Goal: Obtain resource: Obtain resource

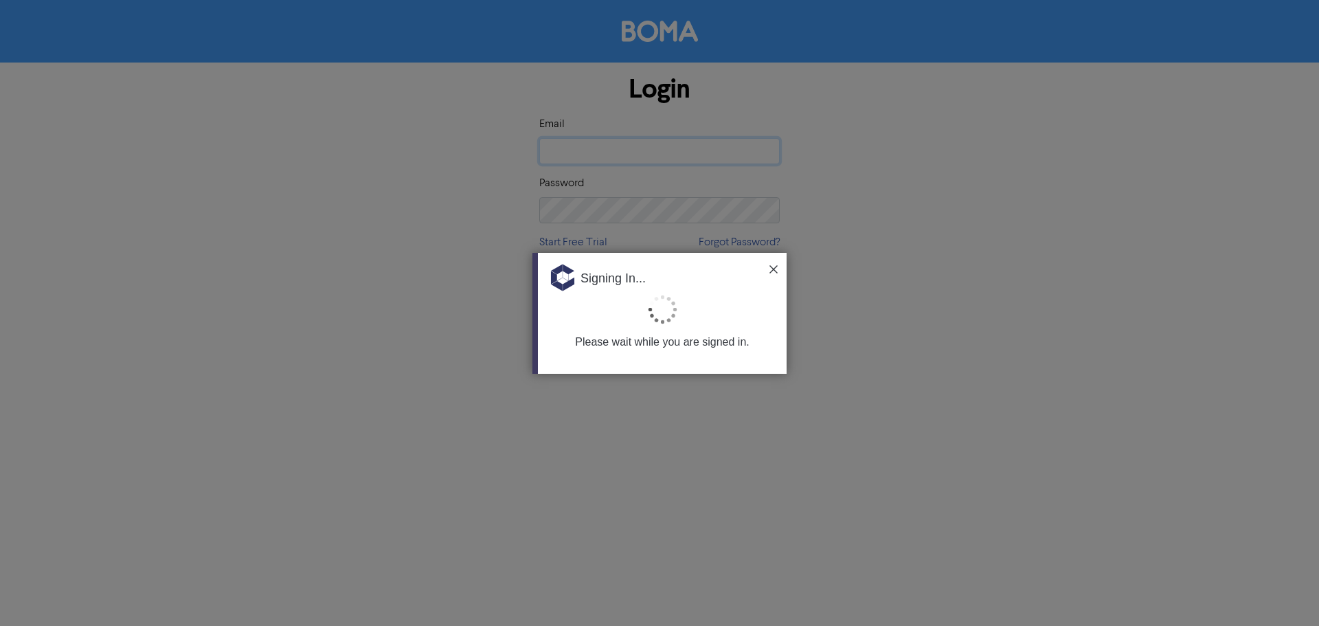
type input "karyn@stmaccounting.com.au"
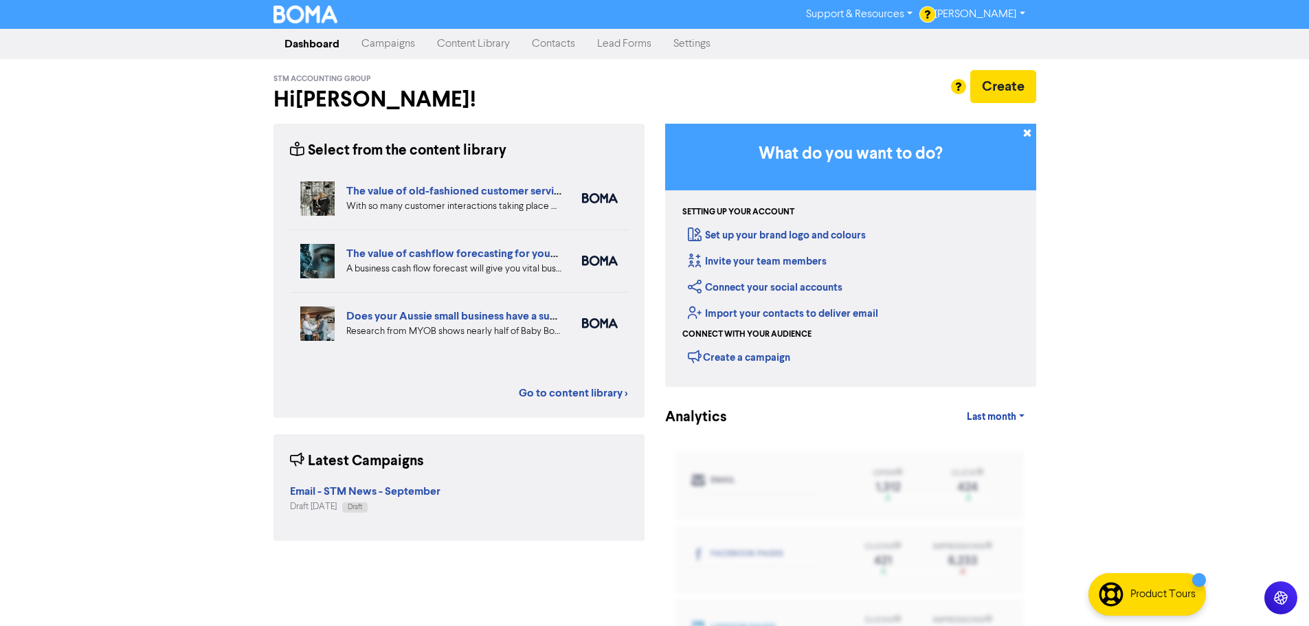
click at [476, 47] on link "Content Library" at bounding box center [473, 43] width 95 height 27
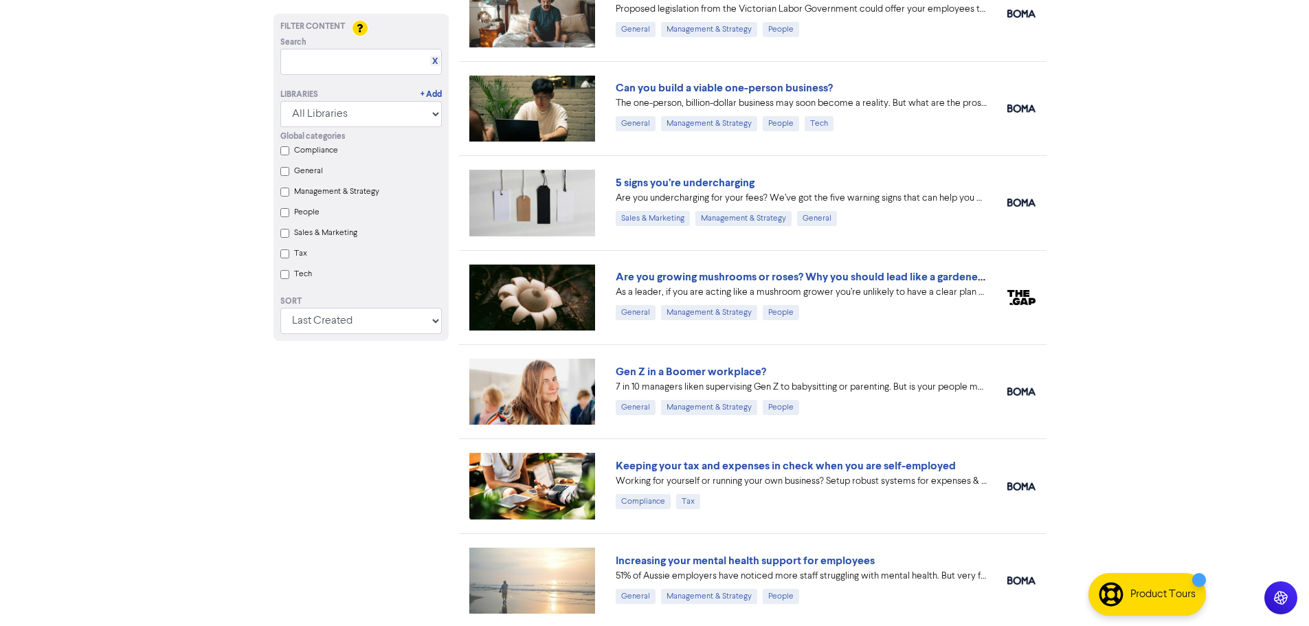
scroll to position [1359, 0]
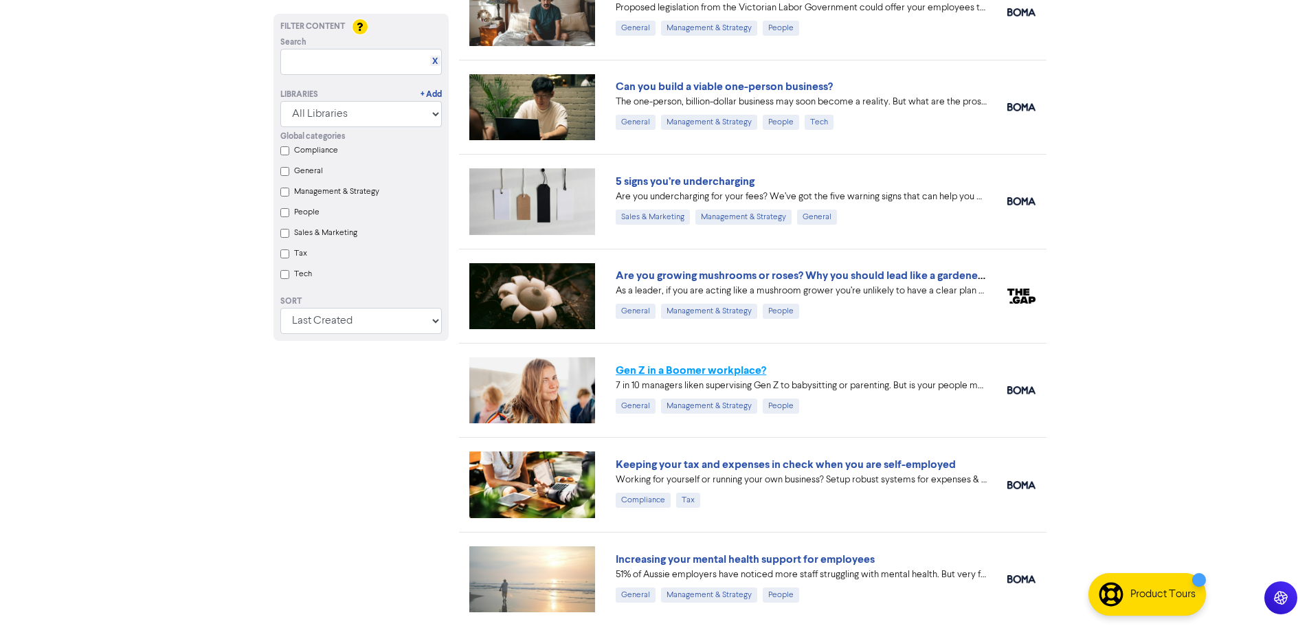
click at [715, 368] on link "Gen Z in a Boomer workplace?" at bounding box center [691, 371] width 150 height 14
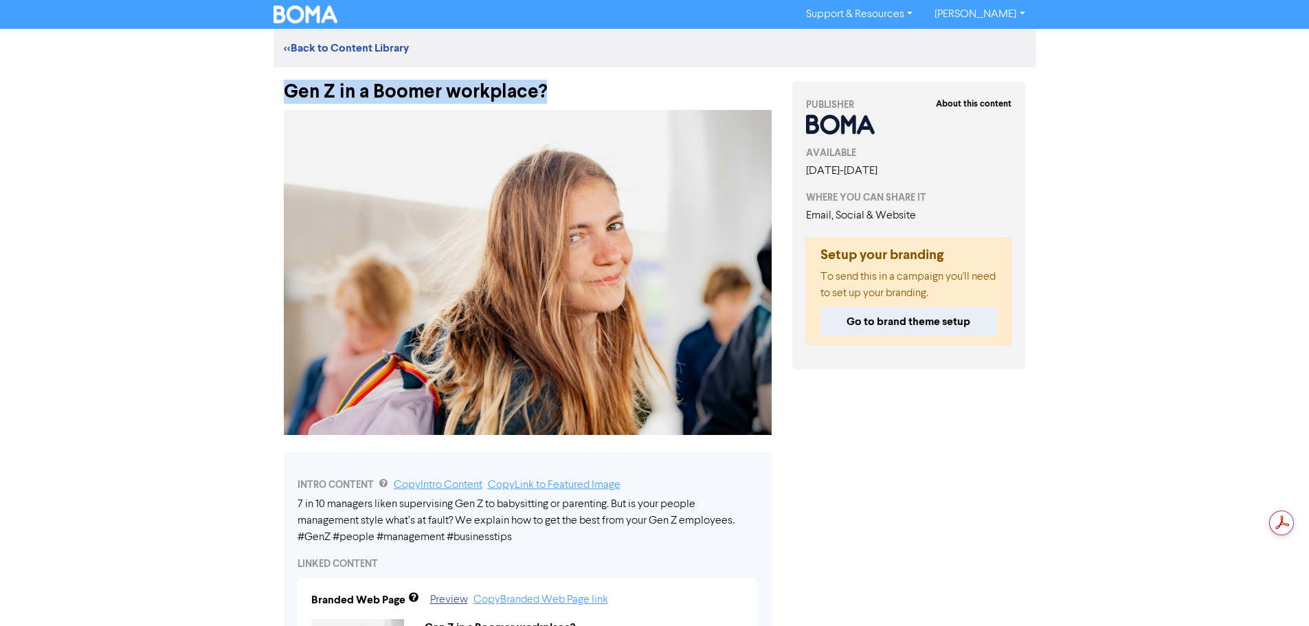
drag, startPoint x: 572, startPoint y: 89, endPoint x: 287, endPoint y: 84, distance: 285.2
click at [287, 84] on div "Gen Z in a Boomer workplace?" at bounding box center [528, 85] width 488 height 36
copy div "Gen Z in a Boomer workplace?"
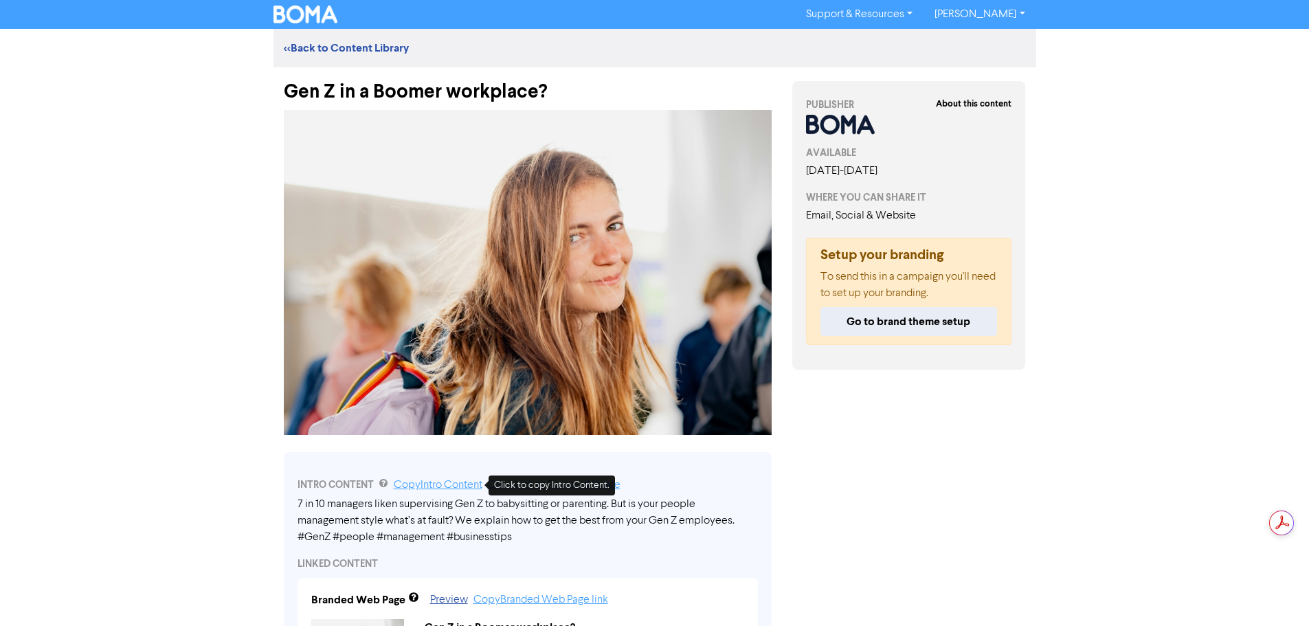
click at [458, 489] on link "Copy Intro Content" at bounding box center [438, 485] width 89 height 11
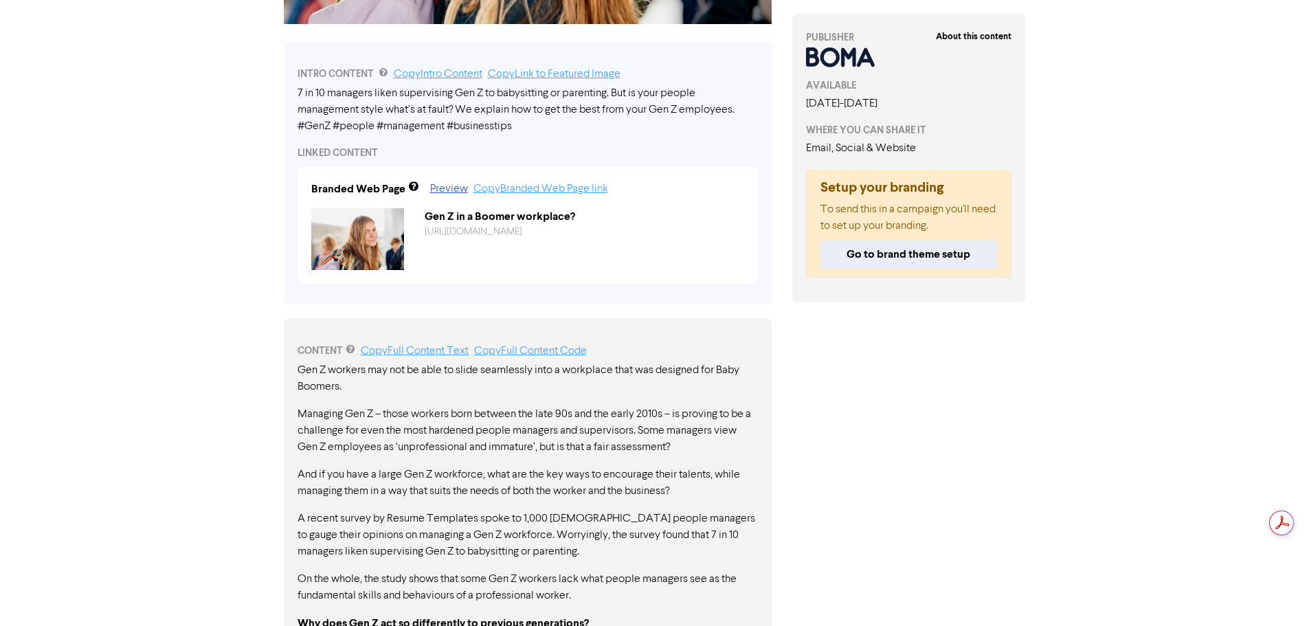
scroll to position [412, 0]
click at [456, 189] on link "Preview" at bounding box center [449, 187] width 38 height 11
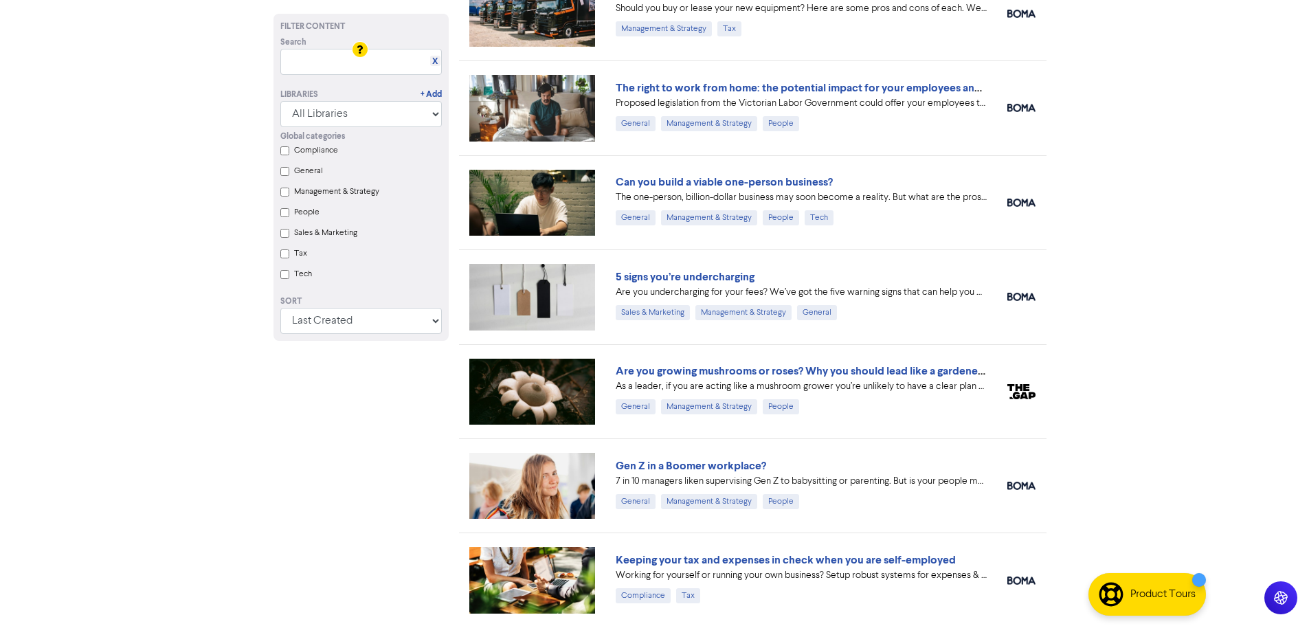
scroll to position [1222, 0]
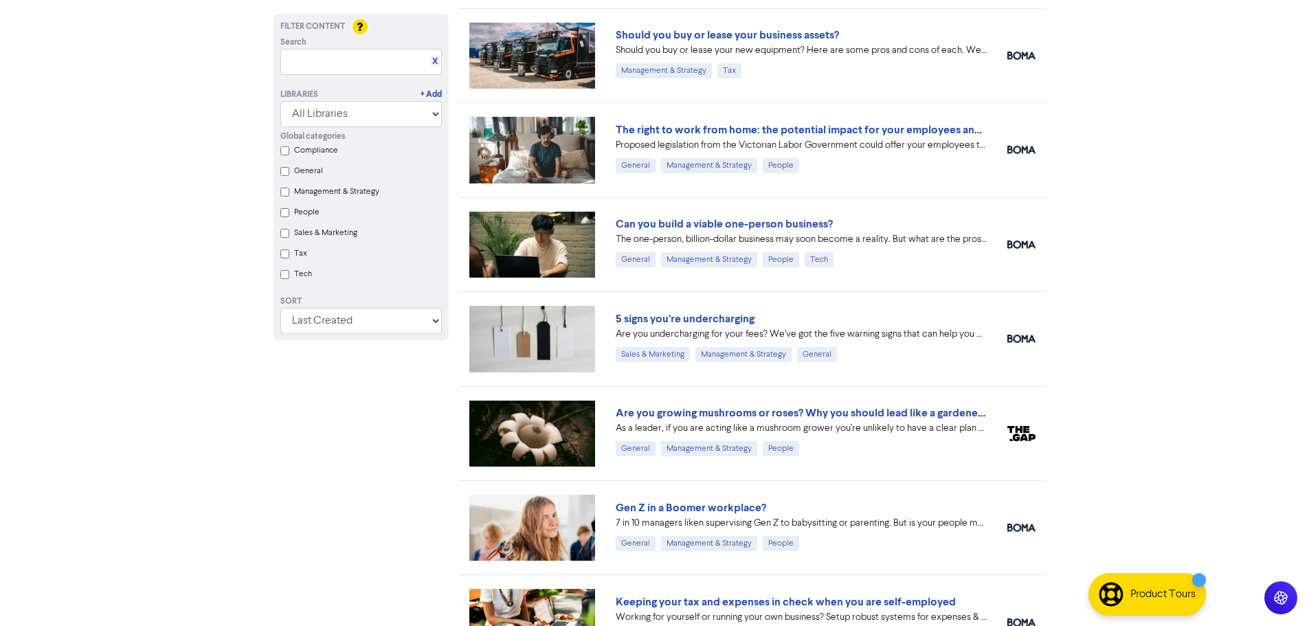
click at [784, 128] on link "The right to work from home: the potential impact for your employees and busine…" at bounding box center [821, 130] width 410 height 14
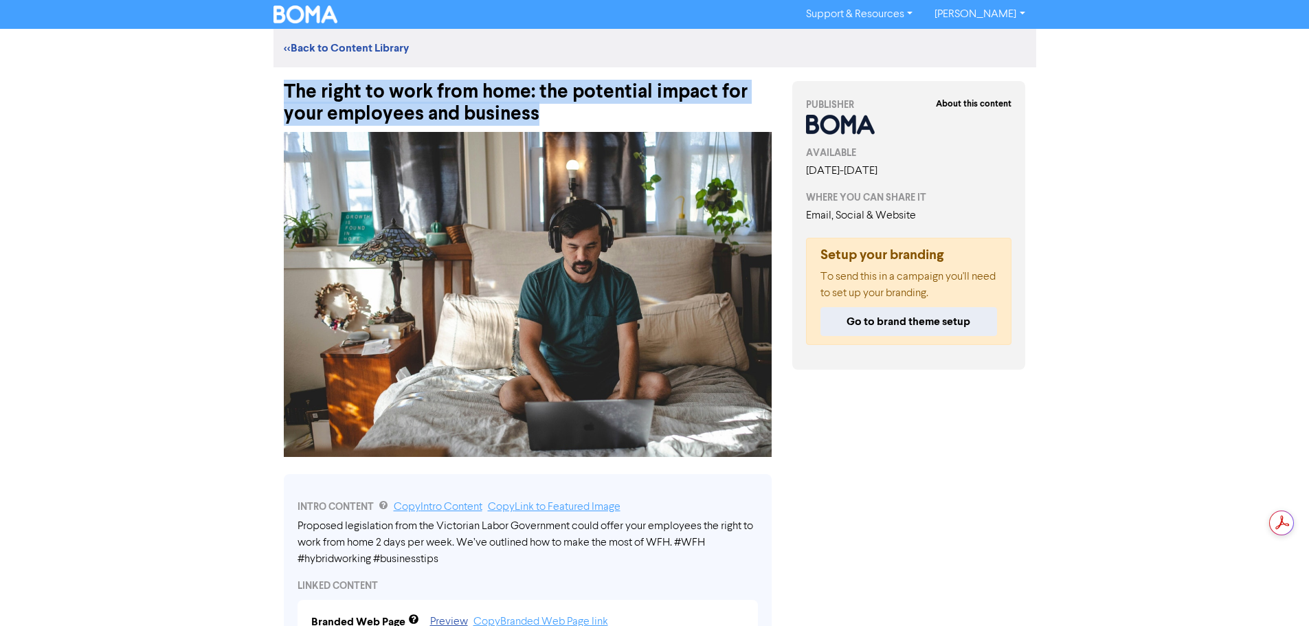
drag, startPoint x: 548, startPoint y: 112, endPoint x: 284, endPoint y: 92, distance: 264.6
click at [284, 92] on div "The right to work from home: the potential impact for your employees and busine…" at bounding box center [528, 96] width 488 height 58
copy div "The right to work from home: the potential impact for your employees and busine…"
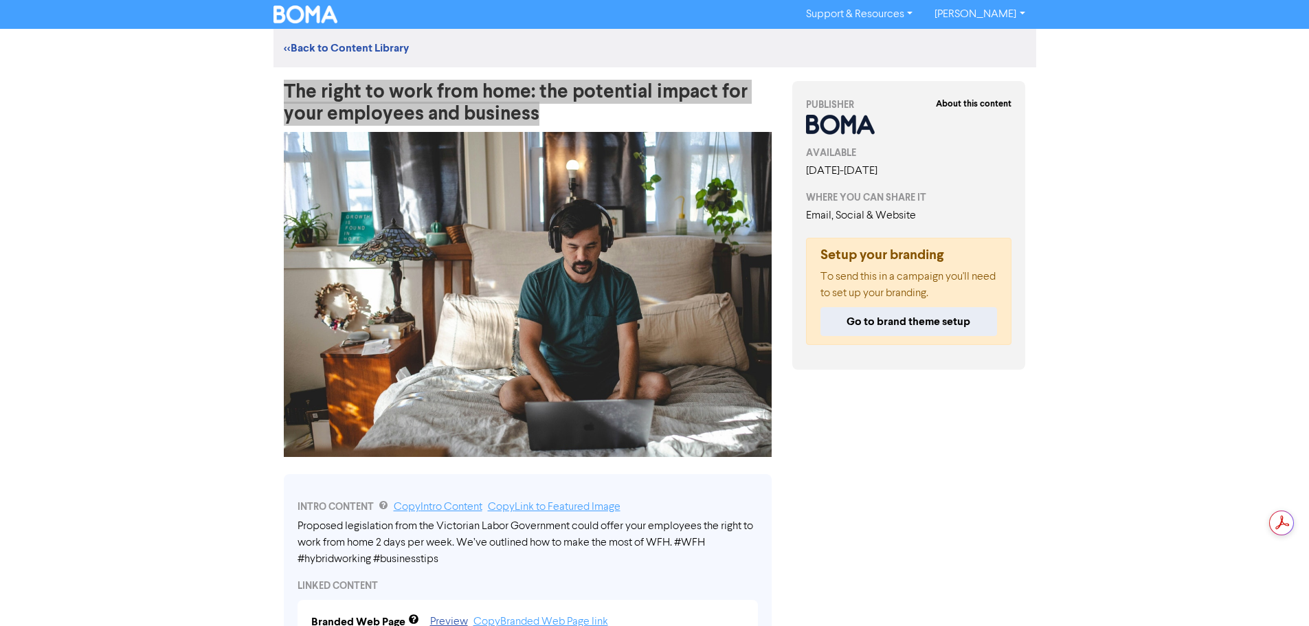
scroll to position [69, 0]
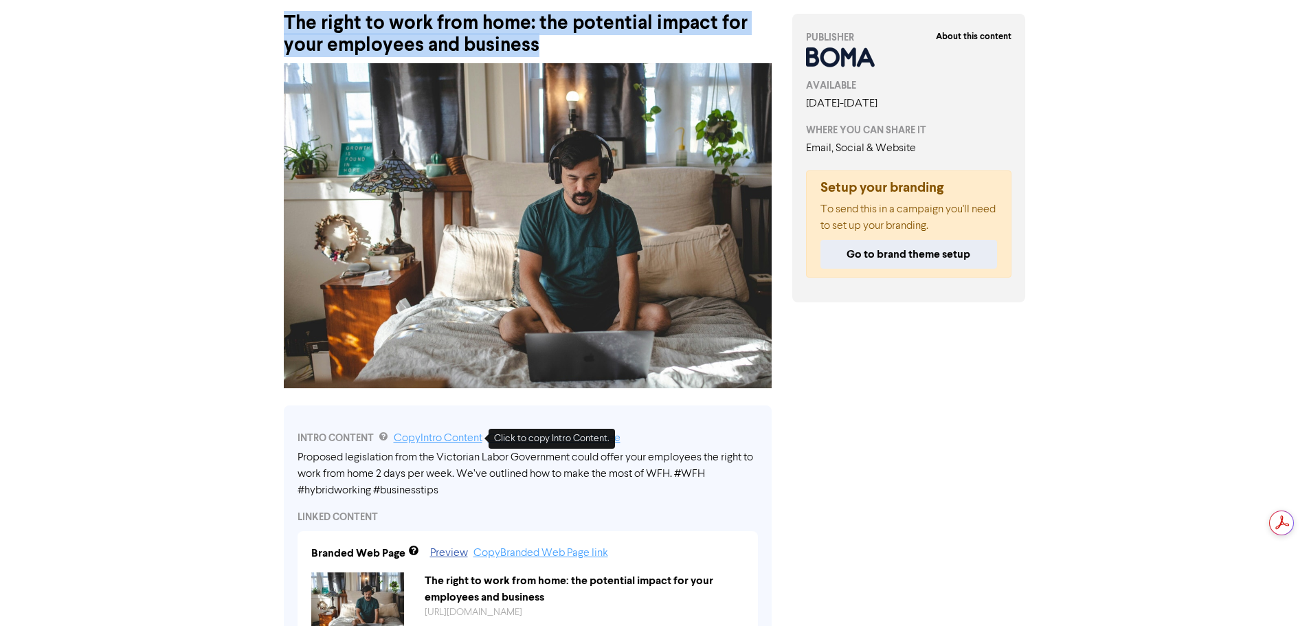
click at [455, 441] on link "Copy Intro Content" at bounding box center [438, 438] width 89 height 11
copy div "The right to work from home: the potential impact for your employees and busine…"
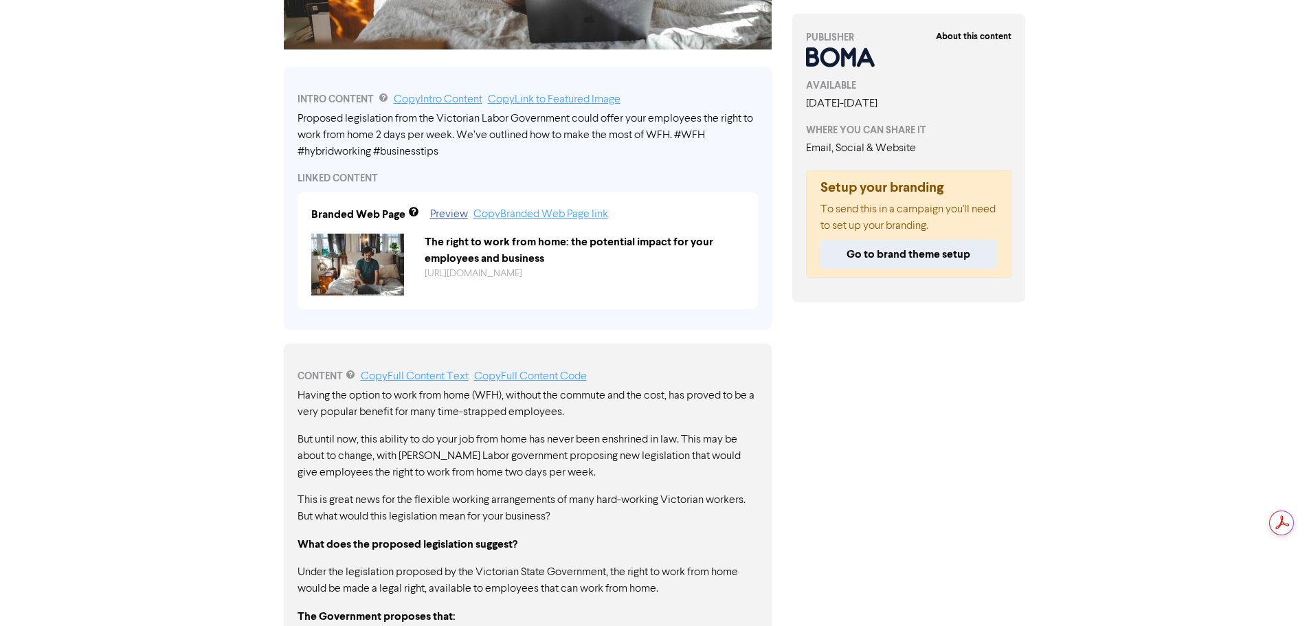
scroll to position [412, 0]
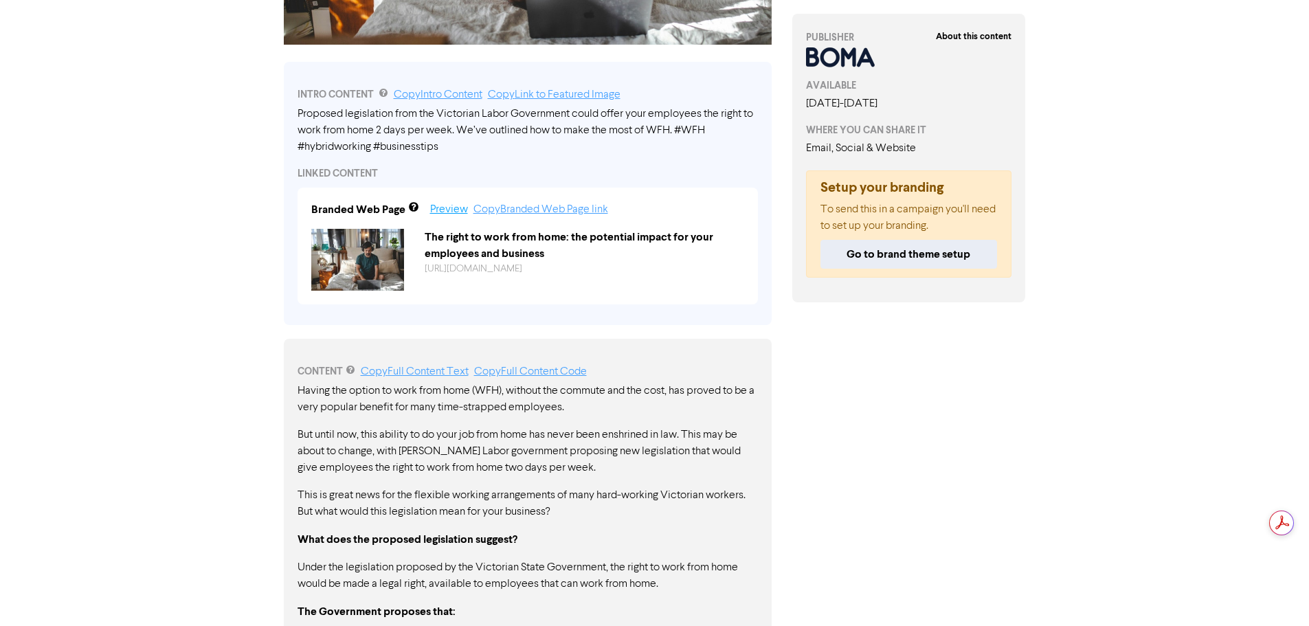
click at [447, 208] on link "Preview" at bounding box center [449, 209] width 38 height 11
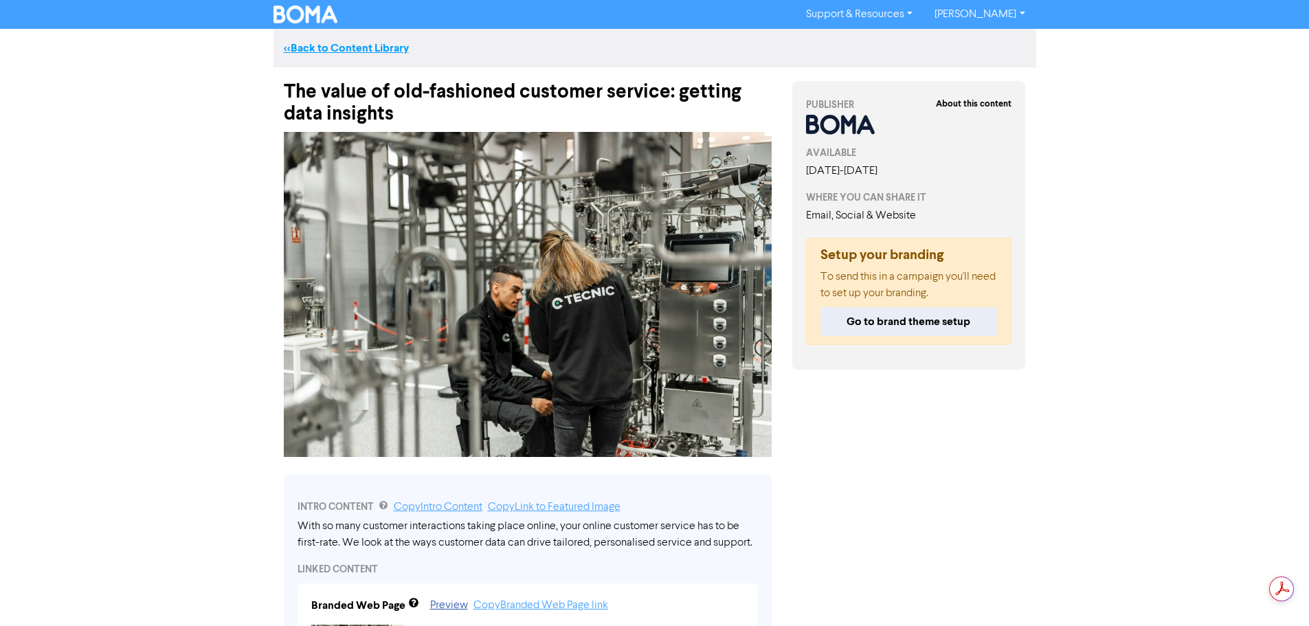
click at [318, 45] on link "<< Back to Content Library" at bounding box center [346, 48] width 125 height 14
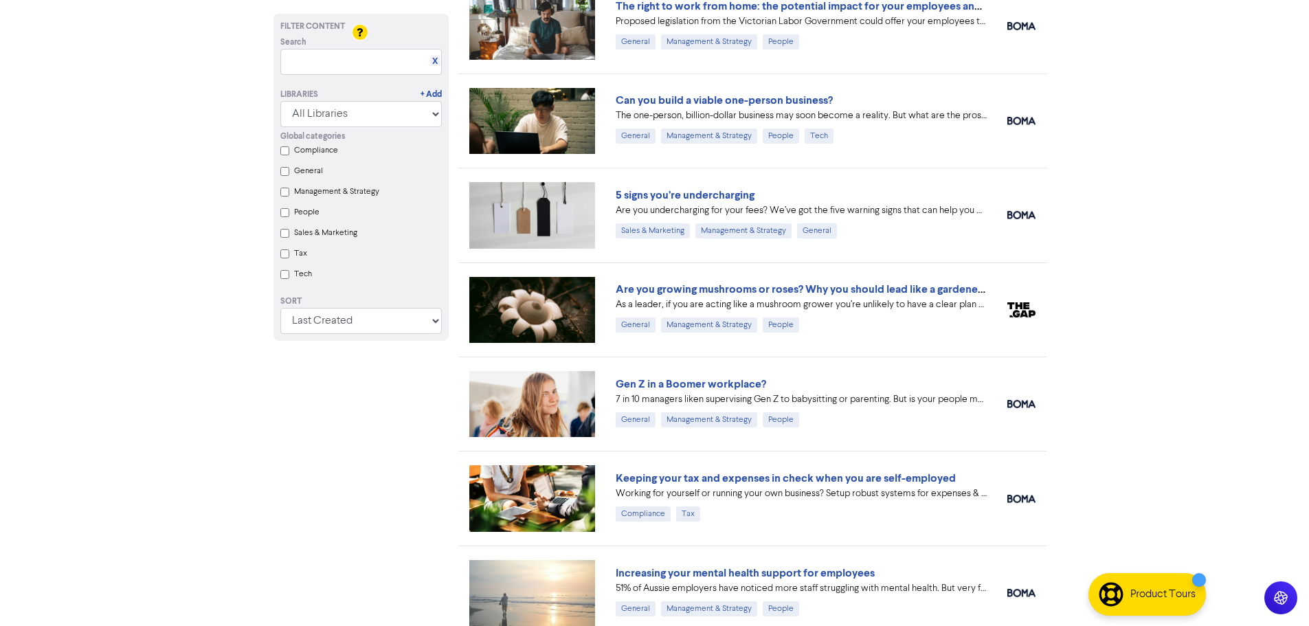
scroll to position [1359, 0]
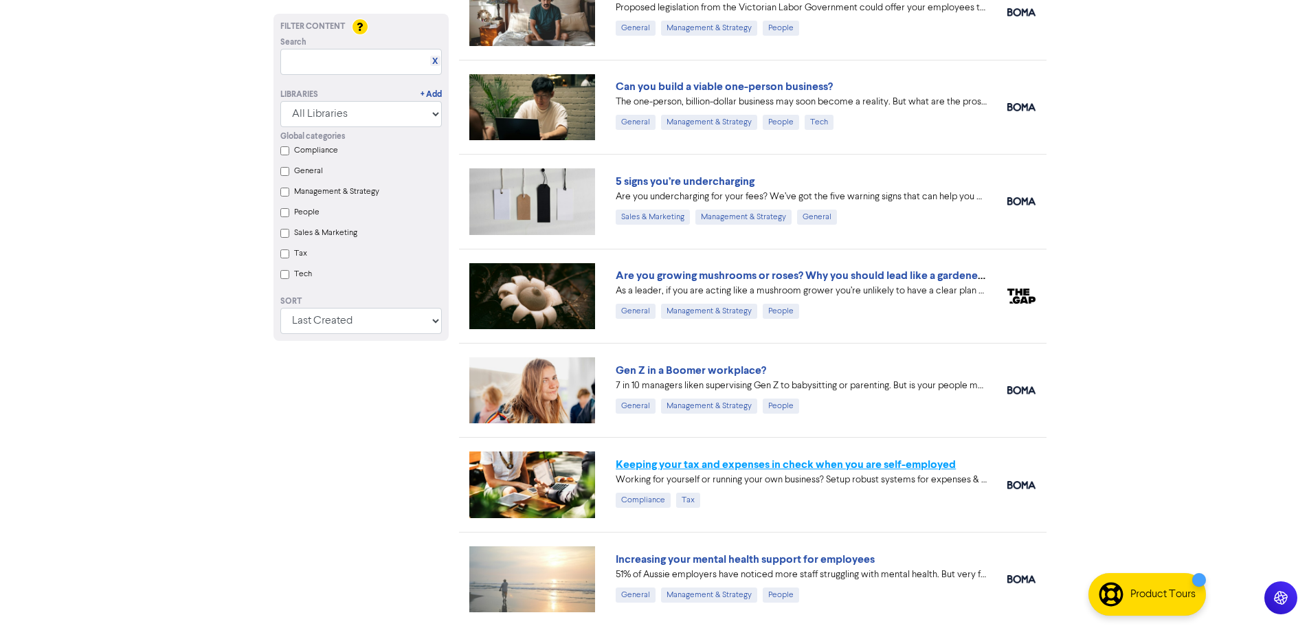
click at [780, 465] on link "Keeping your tax and expenses in check when you are self-employed" at bounding box center [786, 465] width 340 height 14
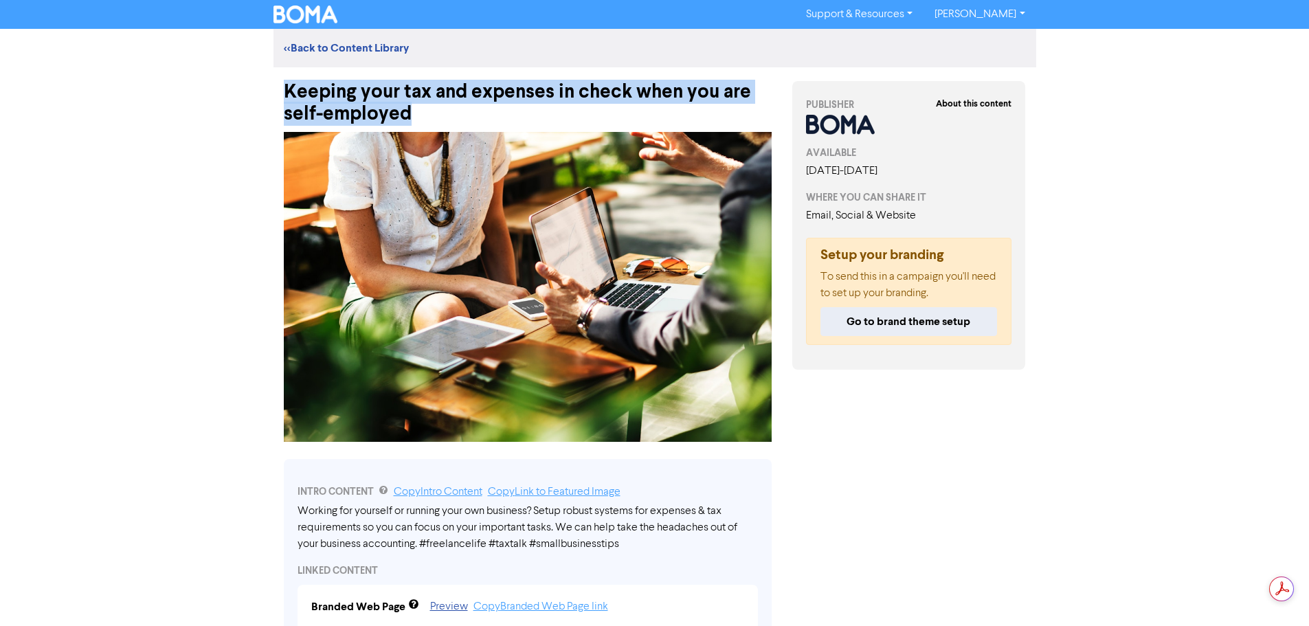
drag, startPoint x: 425, startPoint y: 114, endPoint x: 287, endPoint y: 92, distance: 139.2
click at [287, 92] on div "Keeping your tax and expenses in check when you are self-employed" at bounding box center [528, 96] width 488 height 58
copy div "Keeping your tax and expenses in check when you are self-employed"
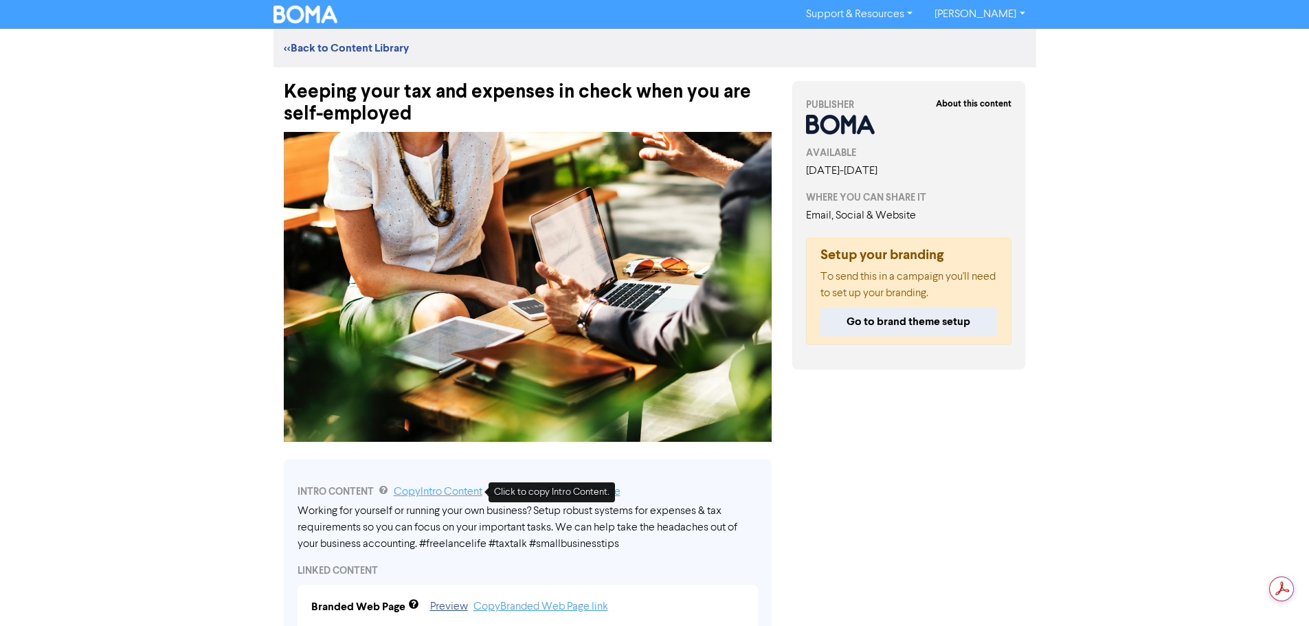
click at [445, 490] on link "Copy Intro Content" at bounding box center [438, 492] width 89 height 11
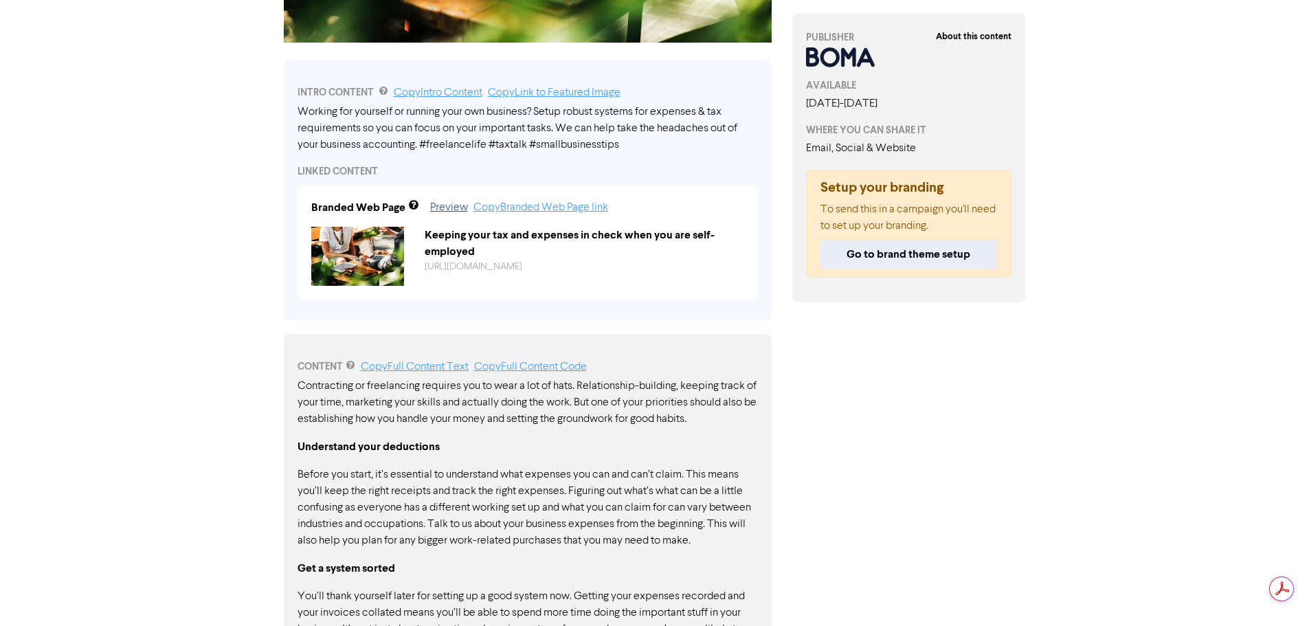
scroll to position [412, 0]
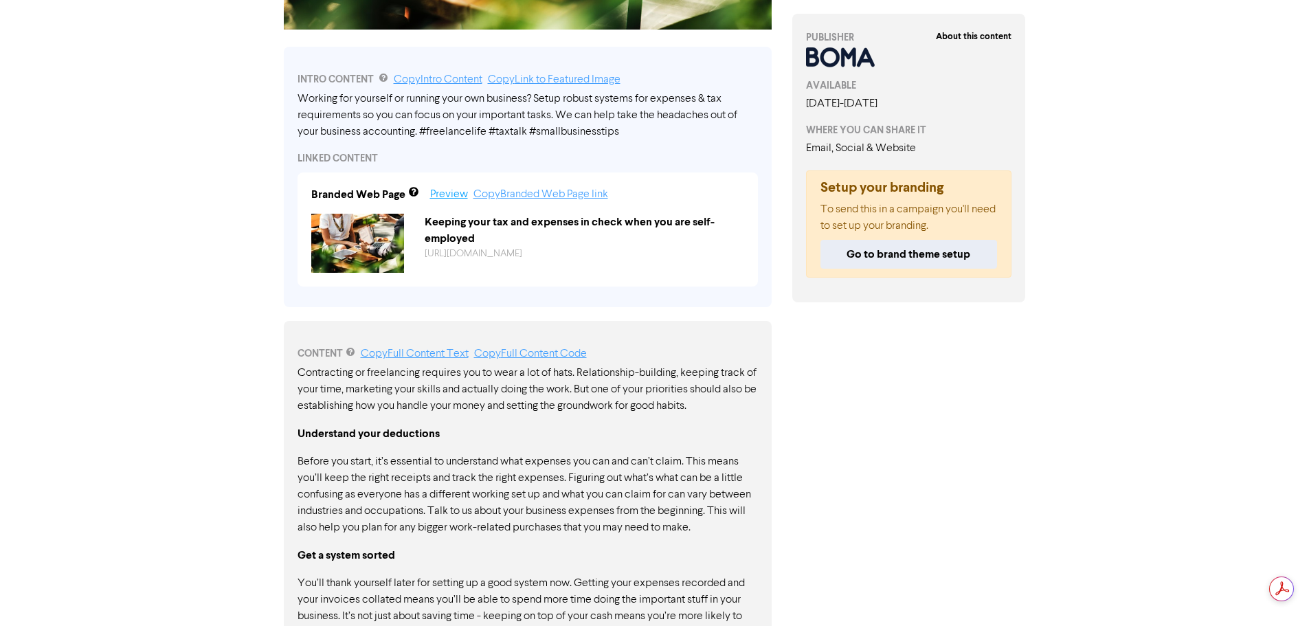
click at [442, 194] on link "Preview" at bounding box center [449, 194] width 38 height 11
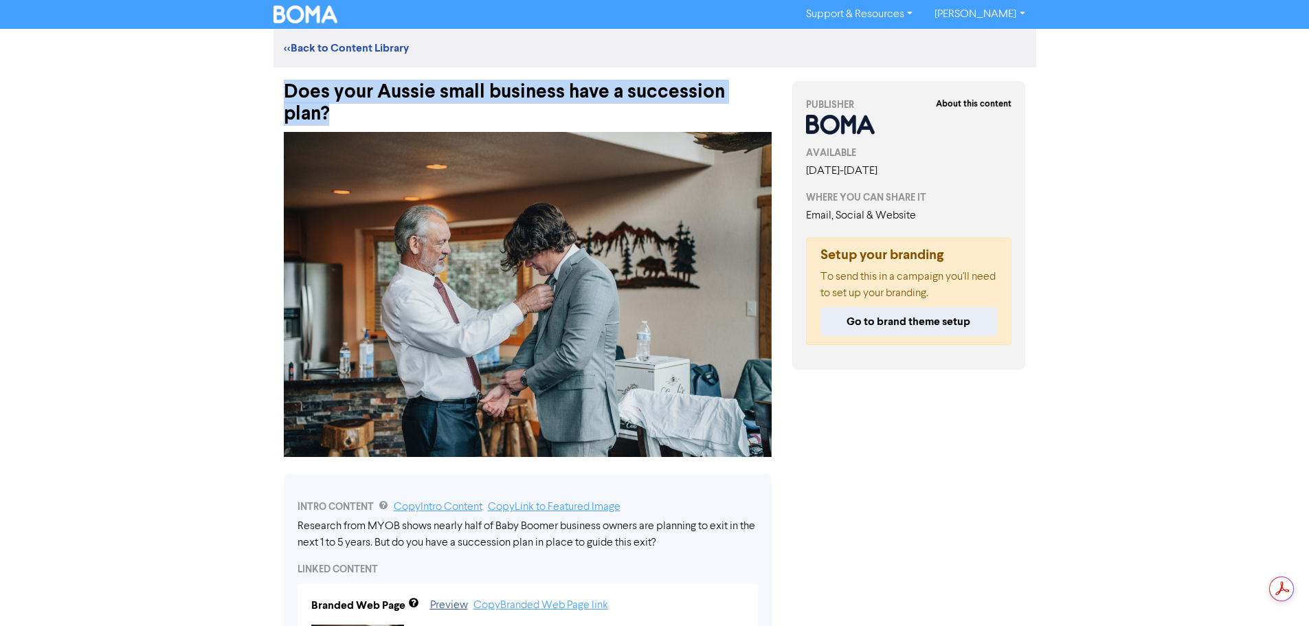
drag, startPoint x: 772, startPoint y: 91, endPoint x: 293, endPoint y: 93, distance: 479.0
click at [290, 89] on div "Does your Aussie small business have a succession plan?" at bounding box center [527, 96] width 509 height 58
copy div "Does your Aussie small business have a succession plan?"
drag, startPoint x: 676, startPoint y: 480, endPoint x: 649, endPoint y: 480, distance: 27.5
click at [676, 499] on div "INTRO CONTENT Copy Intro Content Copy Link to Featured Image" at bounding box center [528, 507] width 460 height 16
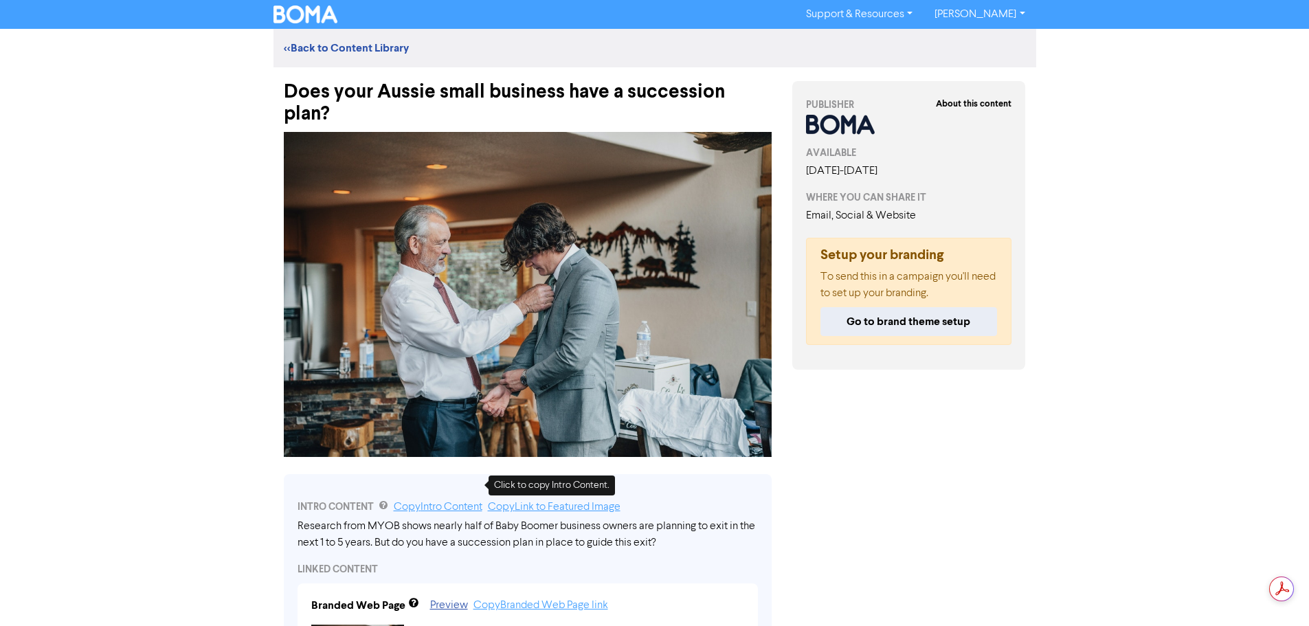
click at [449, 502] on link "Copy Intro Content" at bounding box center [438, 507] width 89 height 11
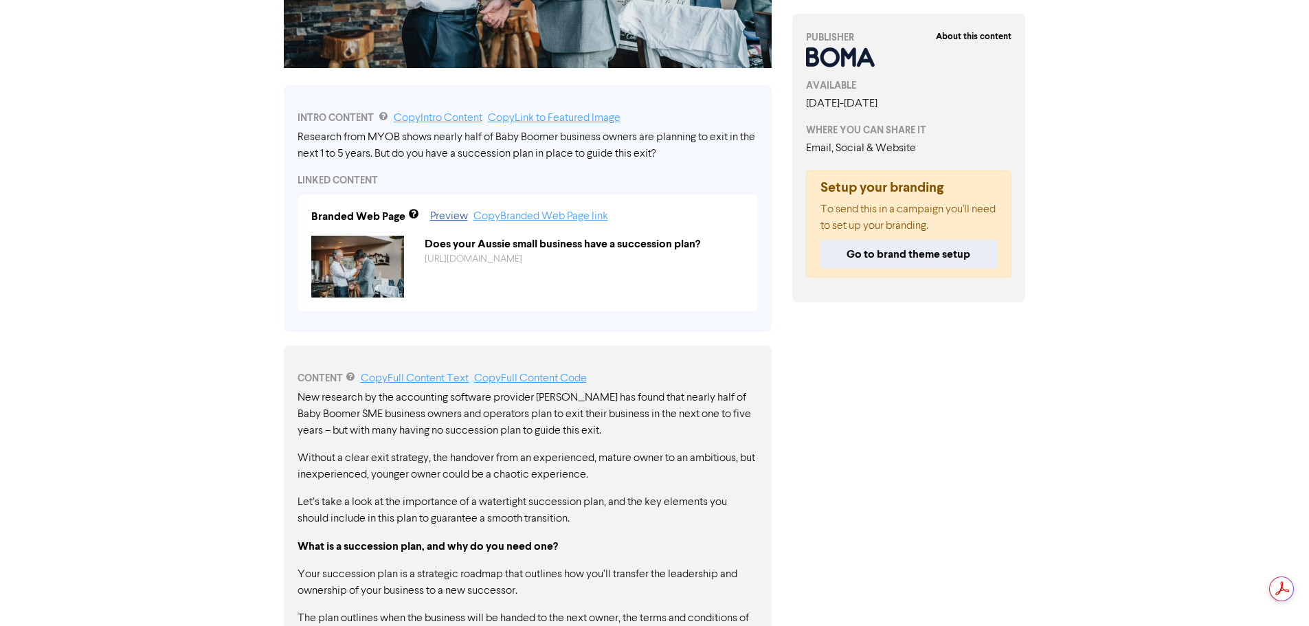
scroll to position [412, 0]
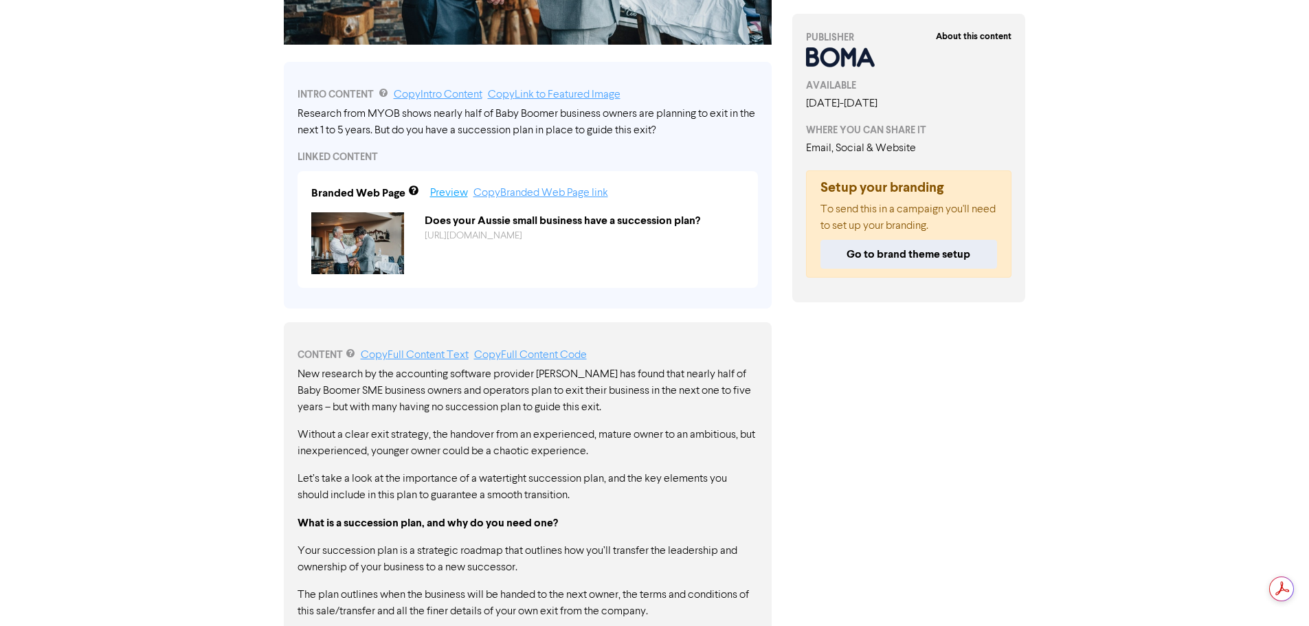
click at [452, 188] on link "Preview" at bounding box center [449, 193] width 38 height 11
